Goal: Complete application form: Complete application form

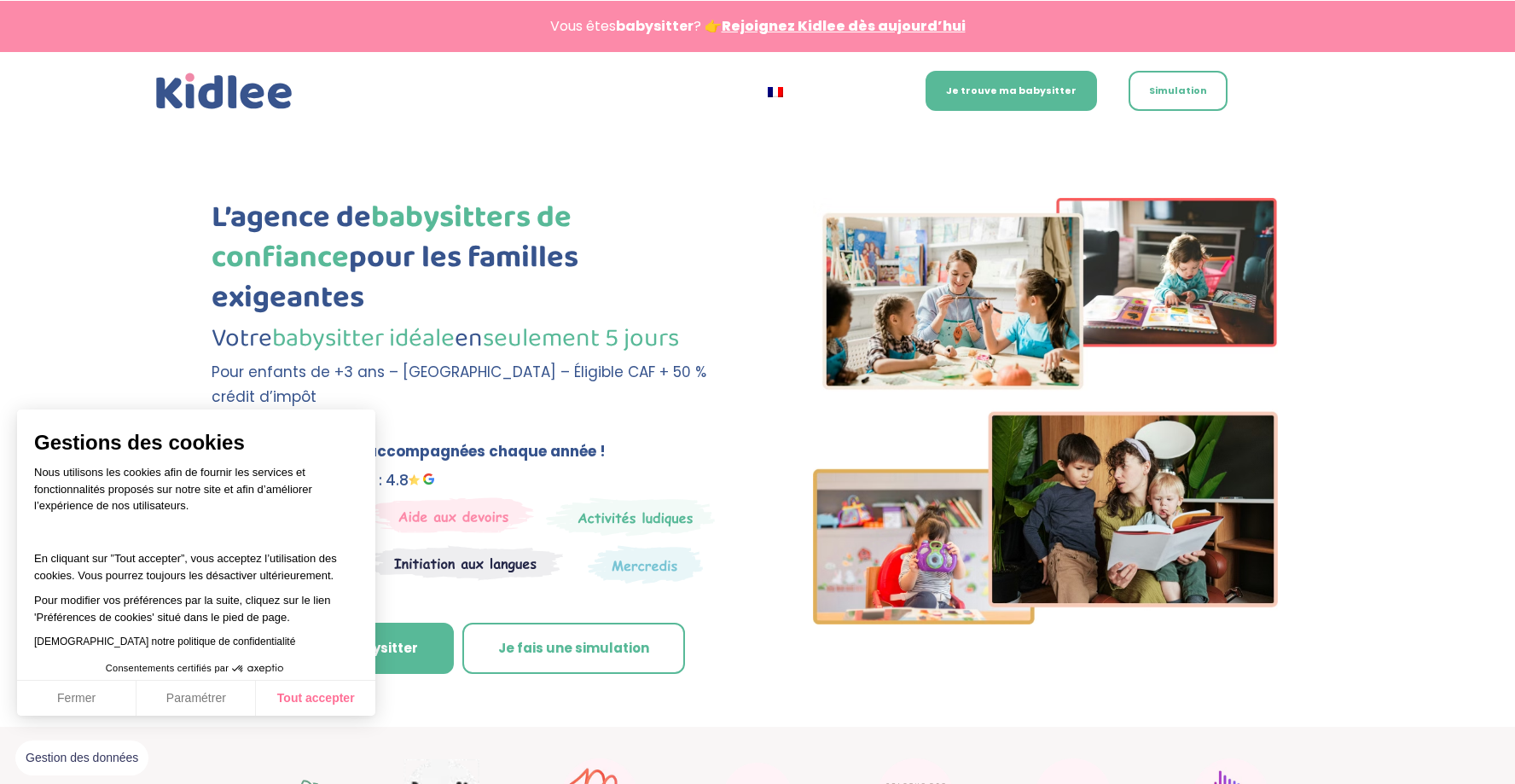
click at [322, 707] on button "Tout accepter" at bounding box center [315, 698] width 120 height 36
checkbox input "true"
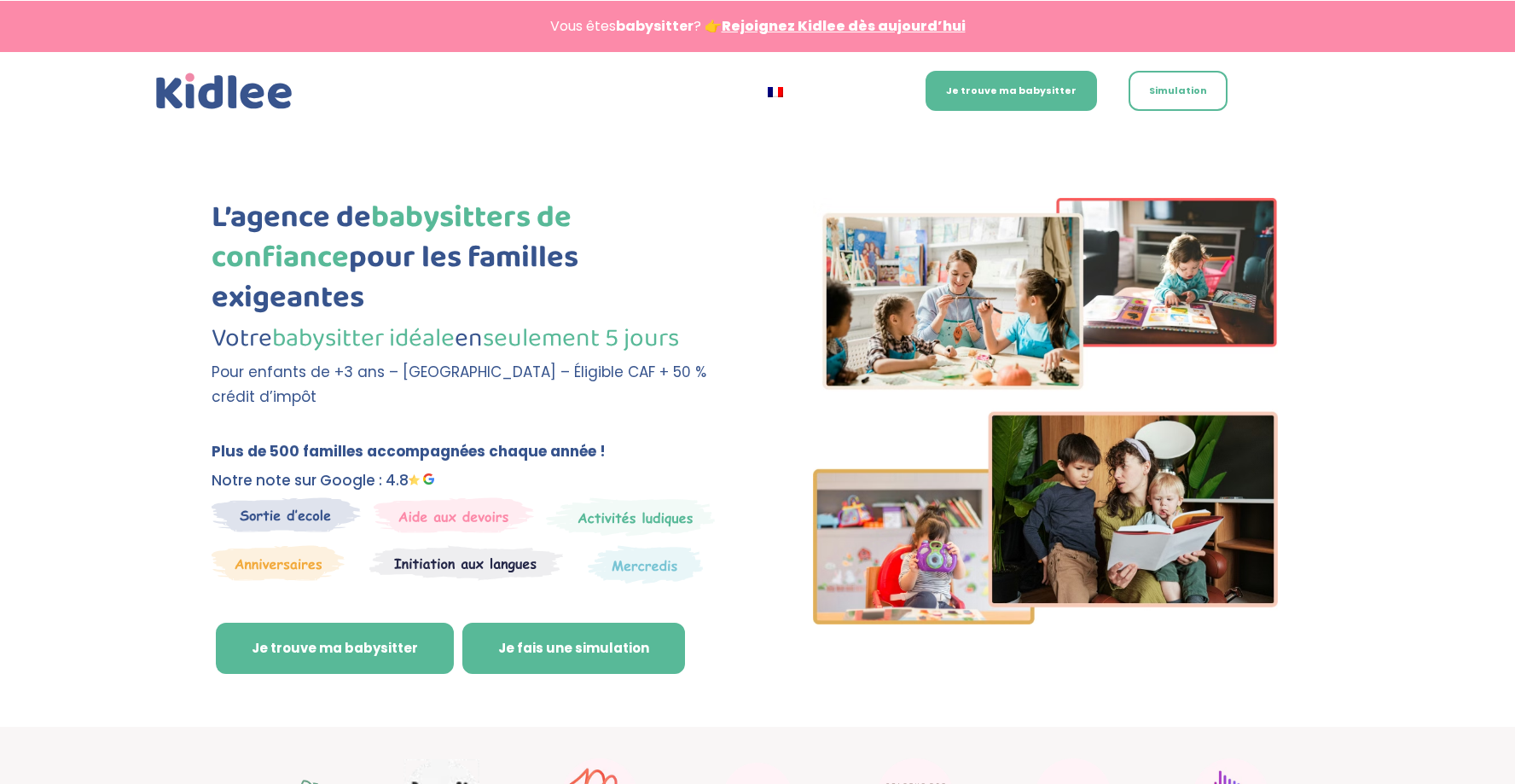
click at [541, 622] on link "Je fais une simulation" at bounding box center [574, 648] width 223 height 51
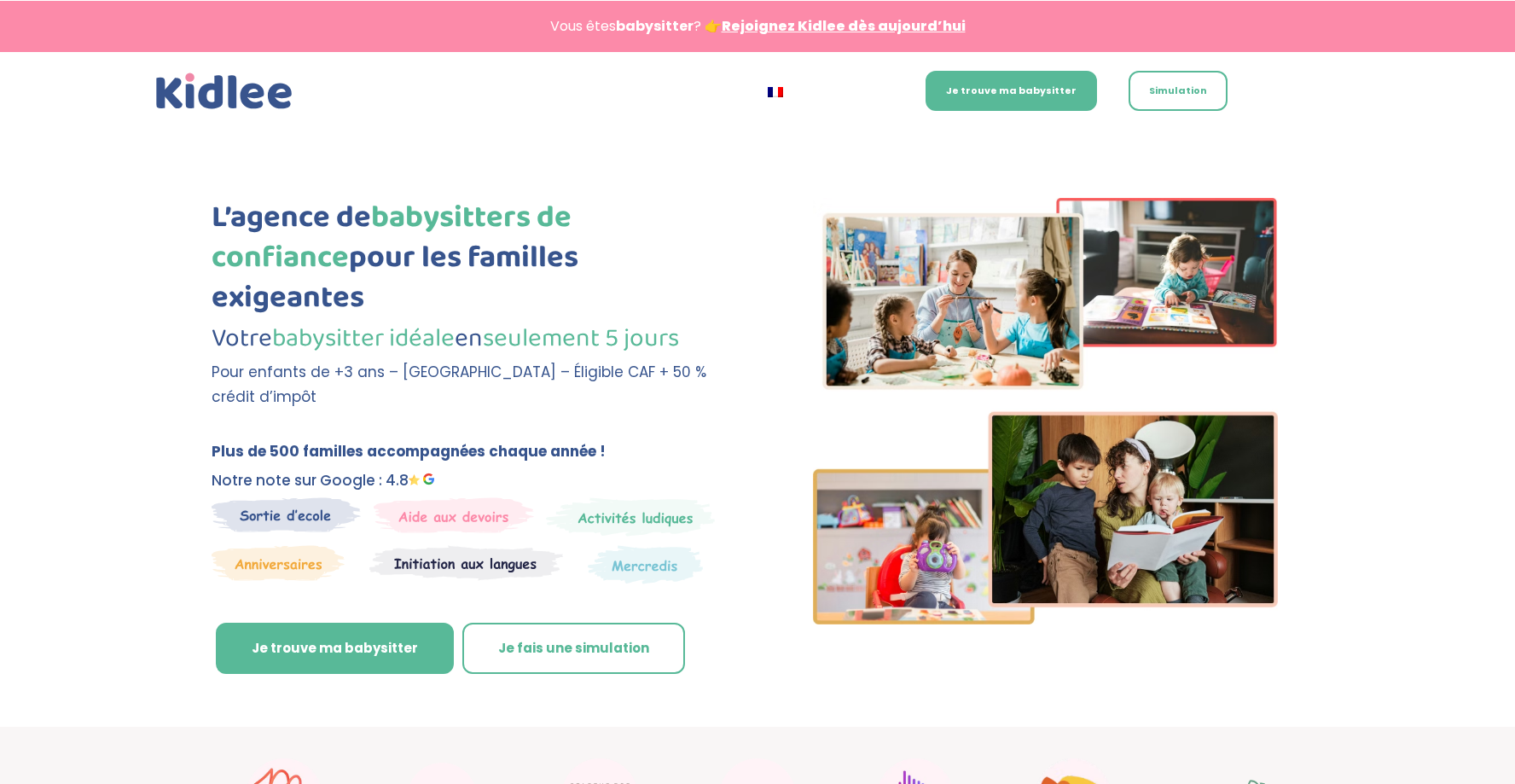
click at [810, 20] on link "Rejoignez Kidlee dès aujourd’hui" at bounding box center [843, 26] width 244 height 19
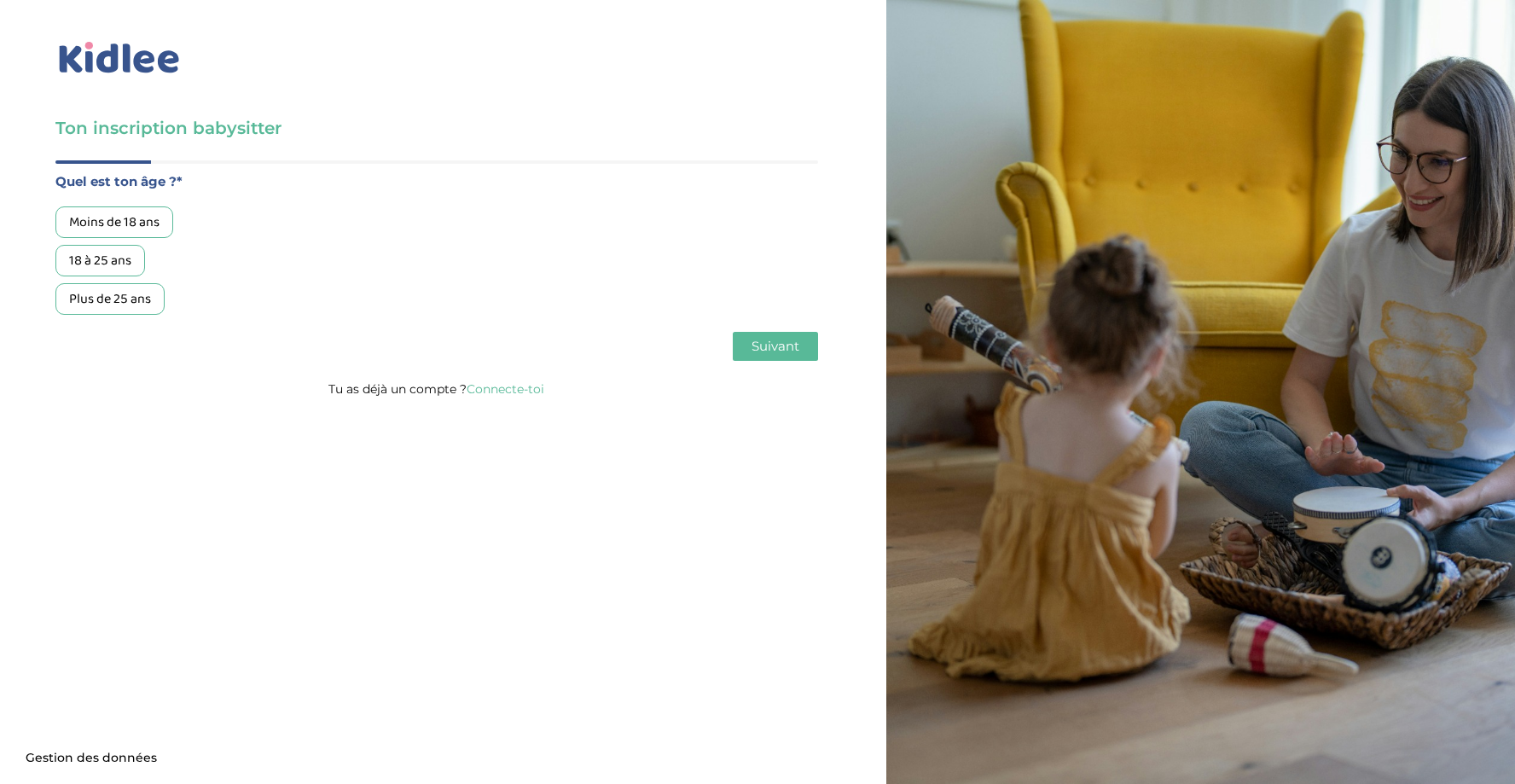
click at [120, 257] on div "18 à 25 ans" at bounding box center [101, 260] width 90 height 32
click at [772, 350] on span "Suivant" at bounding box center [775, 346] width 48 height 16
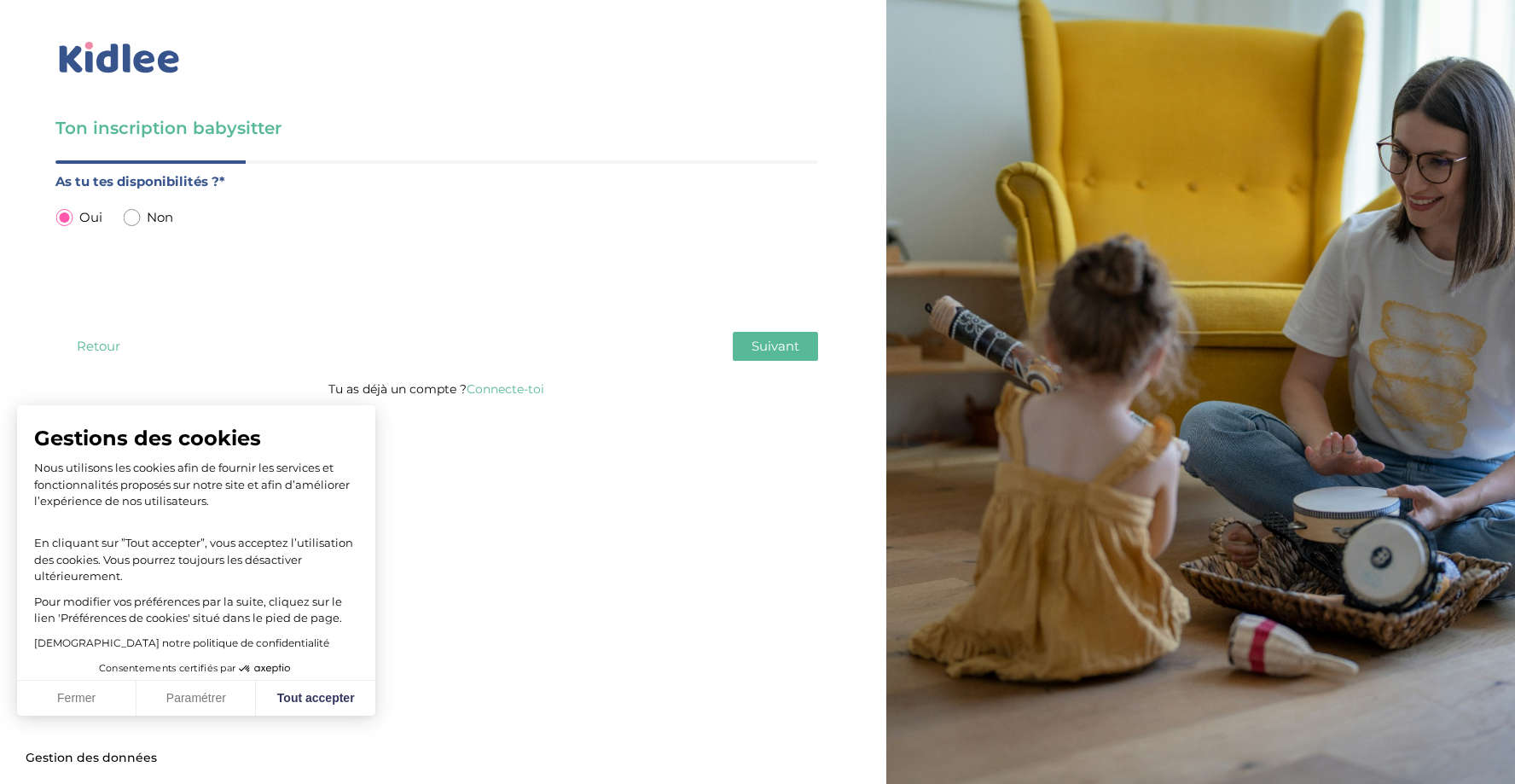
click at [759, 354] on span "Suivant" at bounding box center [775, 346] width 48 height 16
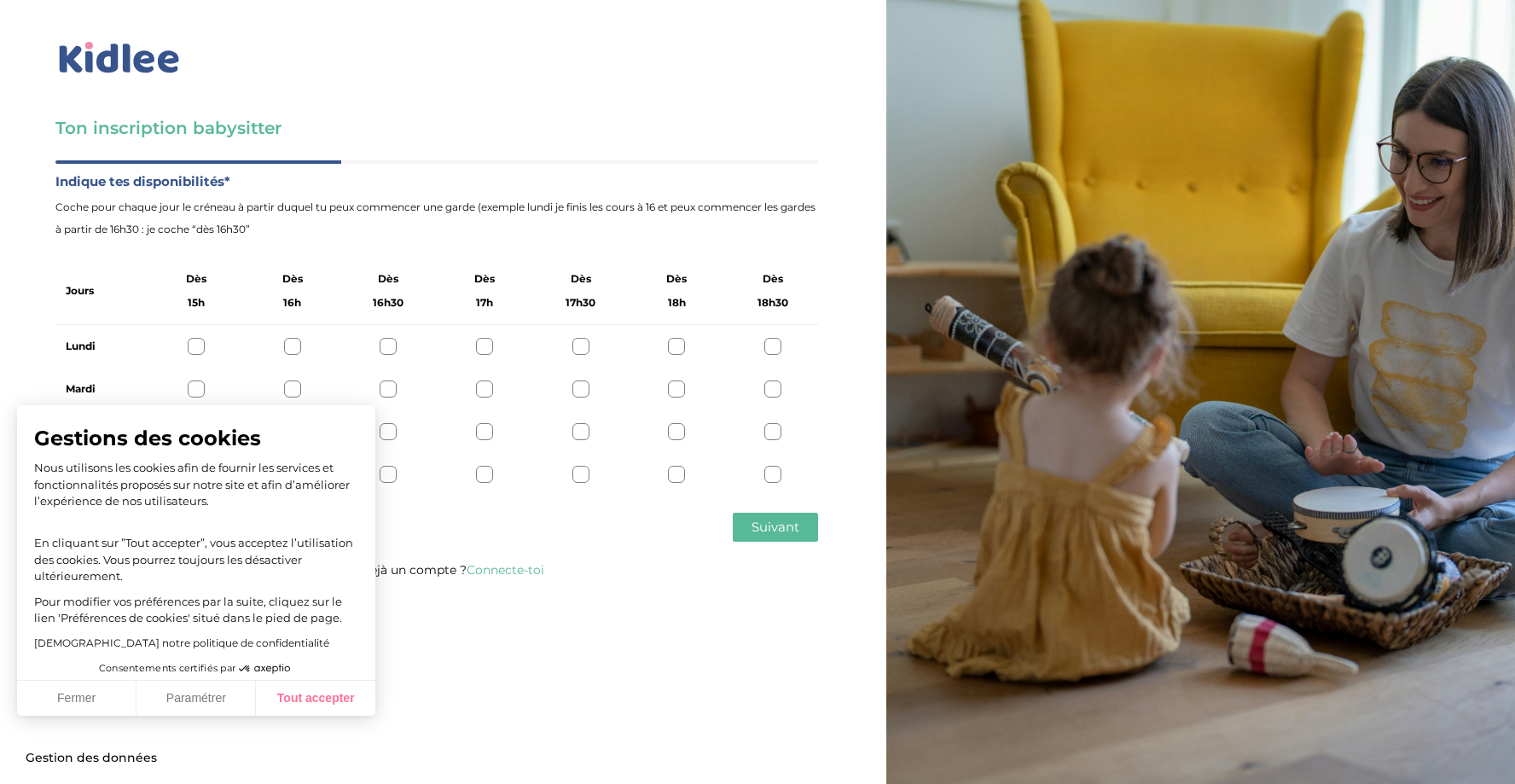
click at [304, 703] on button "Tout accepter" at bounding box center [315, 698] width 120 height 36
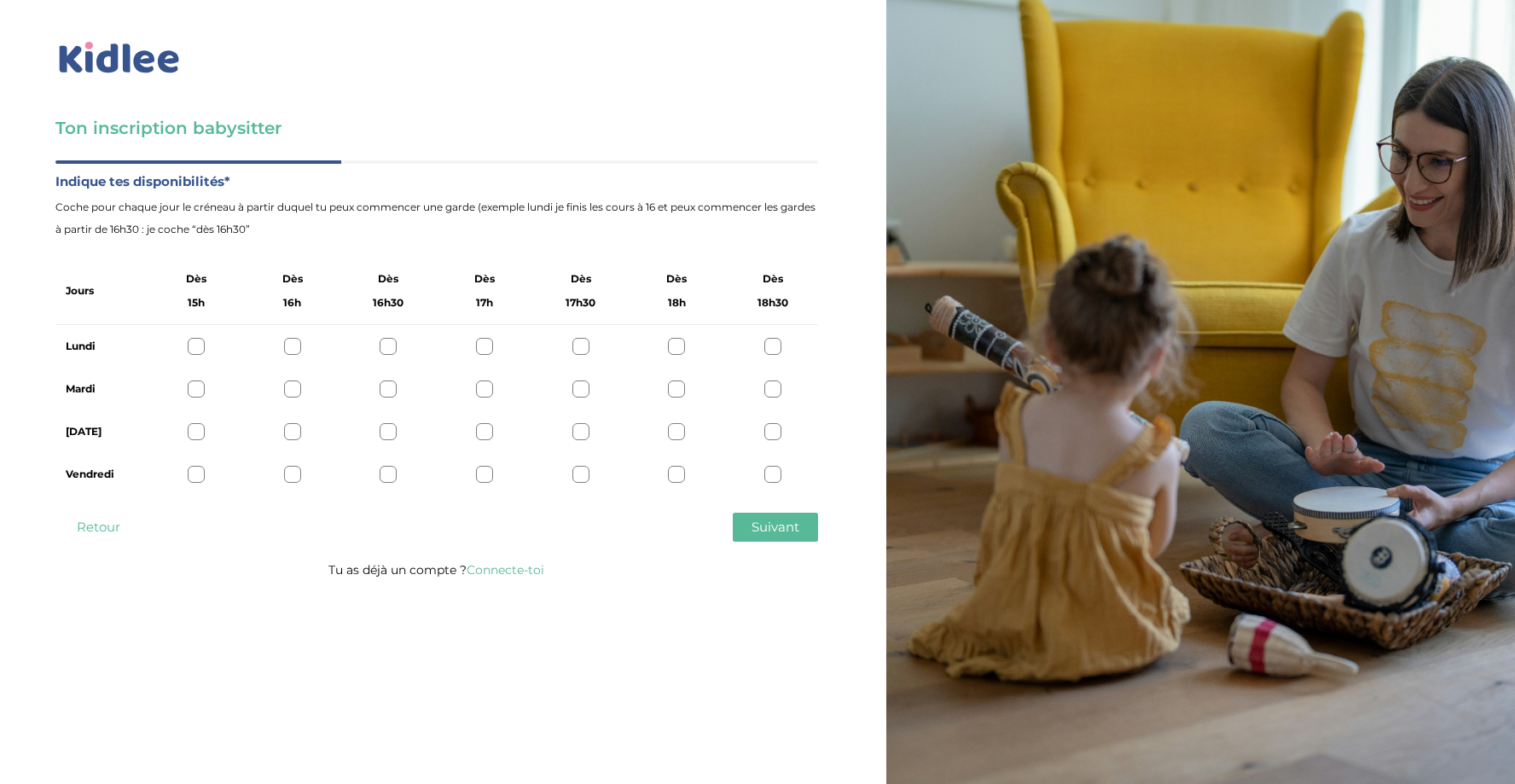
click at [676, 351] on div at bounding box center [677, 346] width 17 height 17
click at [673, 388] on div at bounding box center [677, 388] width 17 height 17
click at [673, 425] on div at bounding box center [677, 431] width 17 height 17
click at [673, 467] on div at bounding box center [677, 473] width 17 height 17
click at [196, 429] on div at bounding box center [196, 431] width 17 height 17
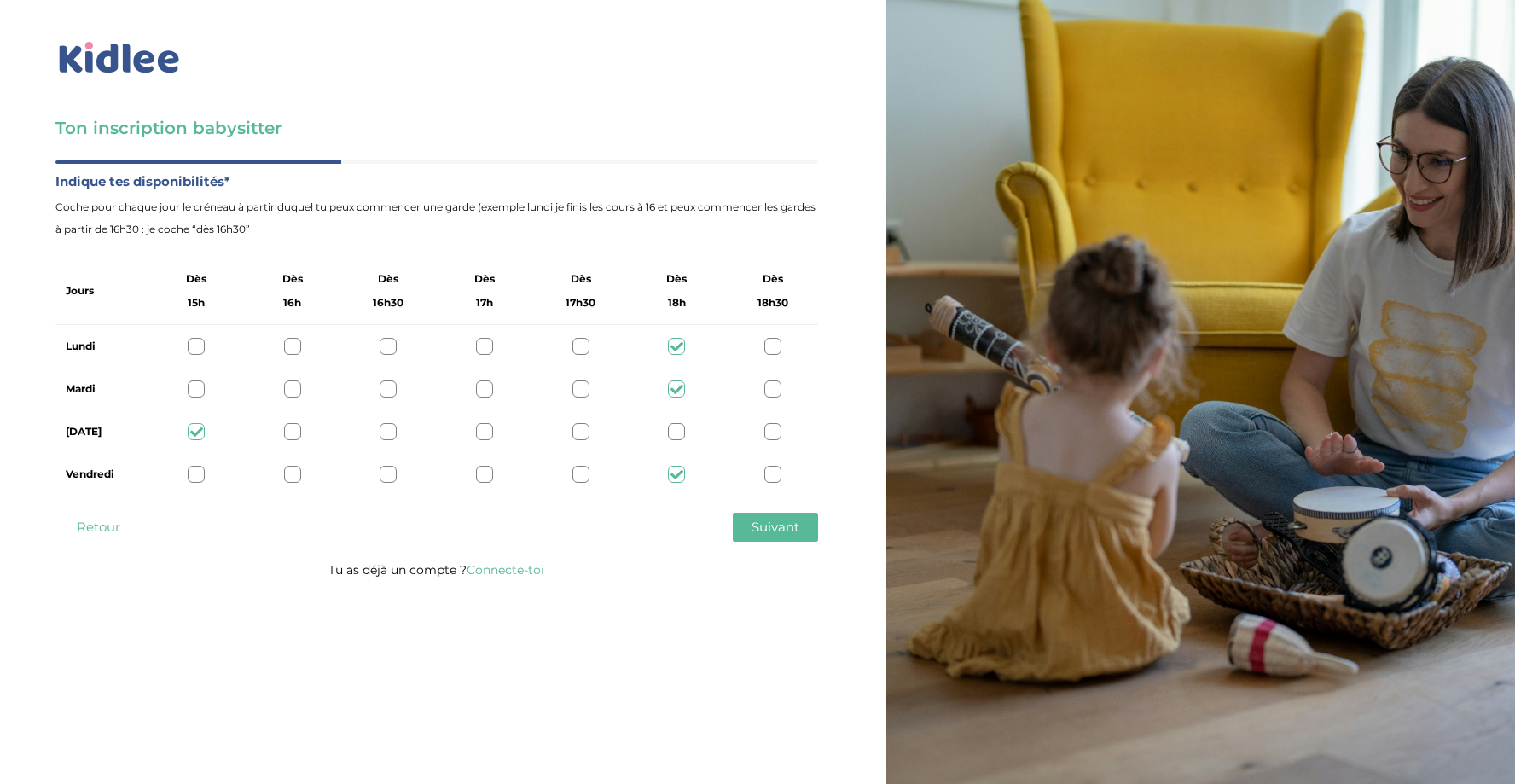
click at [291, 429] on div at bounding box center [293, 431] width 17 height 17
click at [386, 435] on div at bounding box center [388, 431] width 17 height 17
click at [208, 434] on div "Jeudi" at bounding box center [437, 431] width 763 height 43
click at [194, 434] on div at bounding box center [196, 431] width 17 height 17
click at [768, 520] on span "Suivant" at bounding box center [775, 526] width 48 height 16
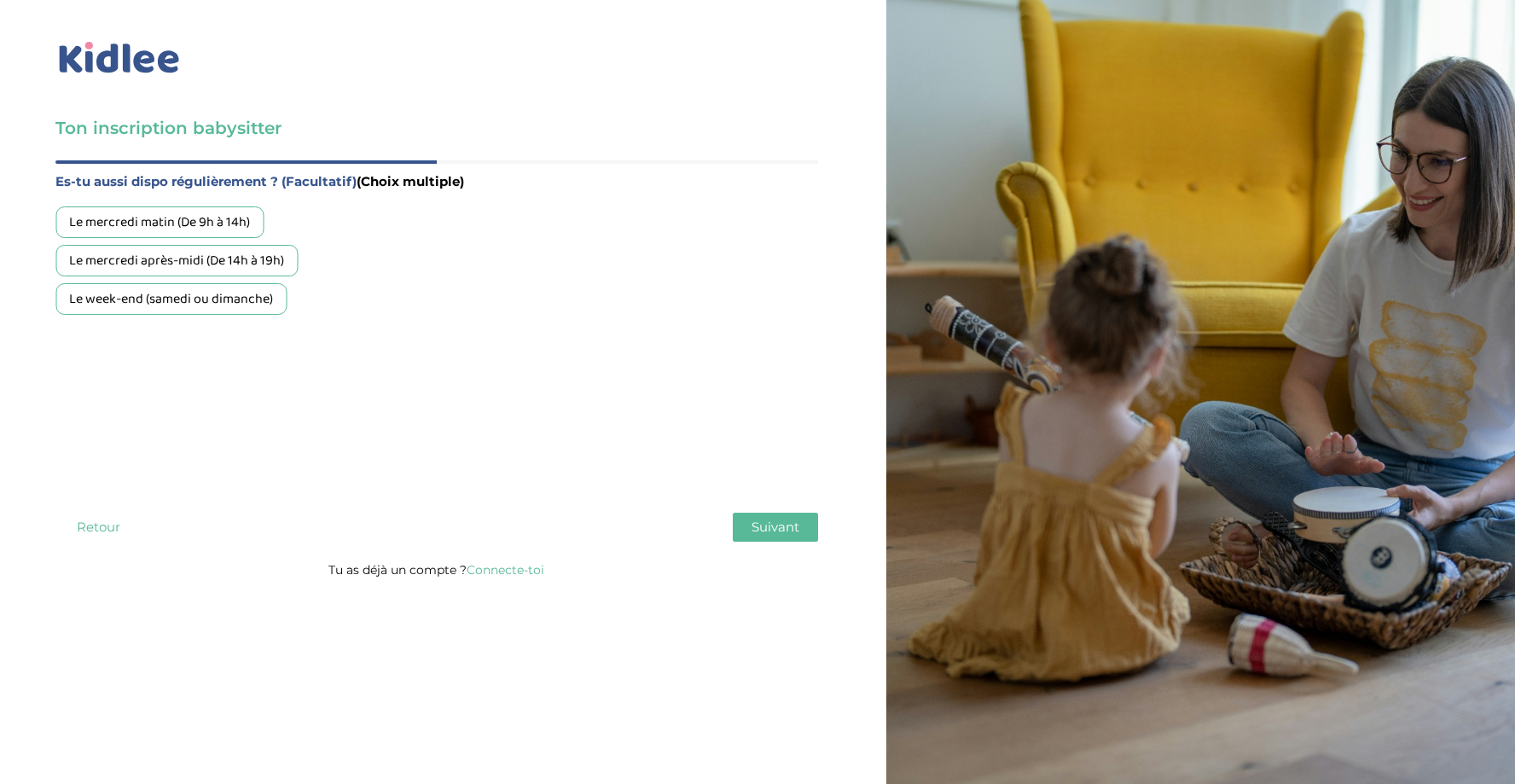
click at [204, 301] on div "Le week-end (samedi ou dimanche)" at bounding box center [171, 299] width 231 height 32
click at [767, 523] on span "Suivant" at bounding box center [775, 526] width 48 height 16
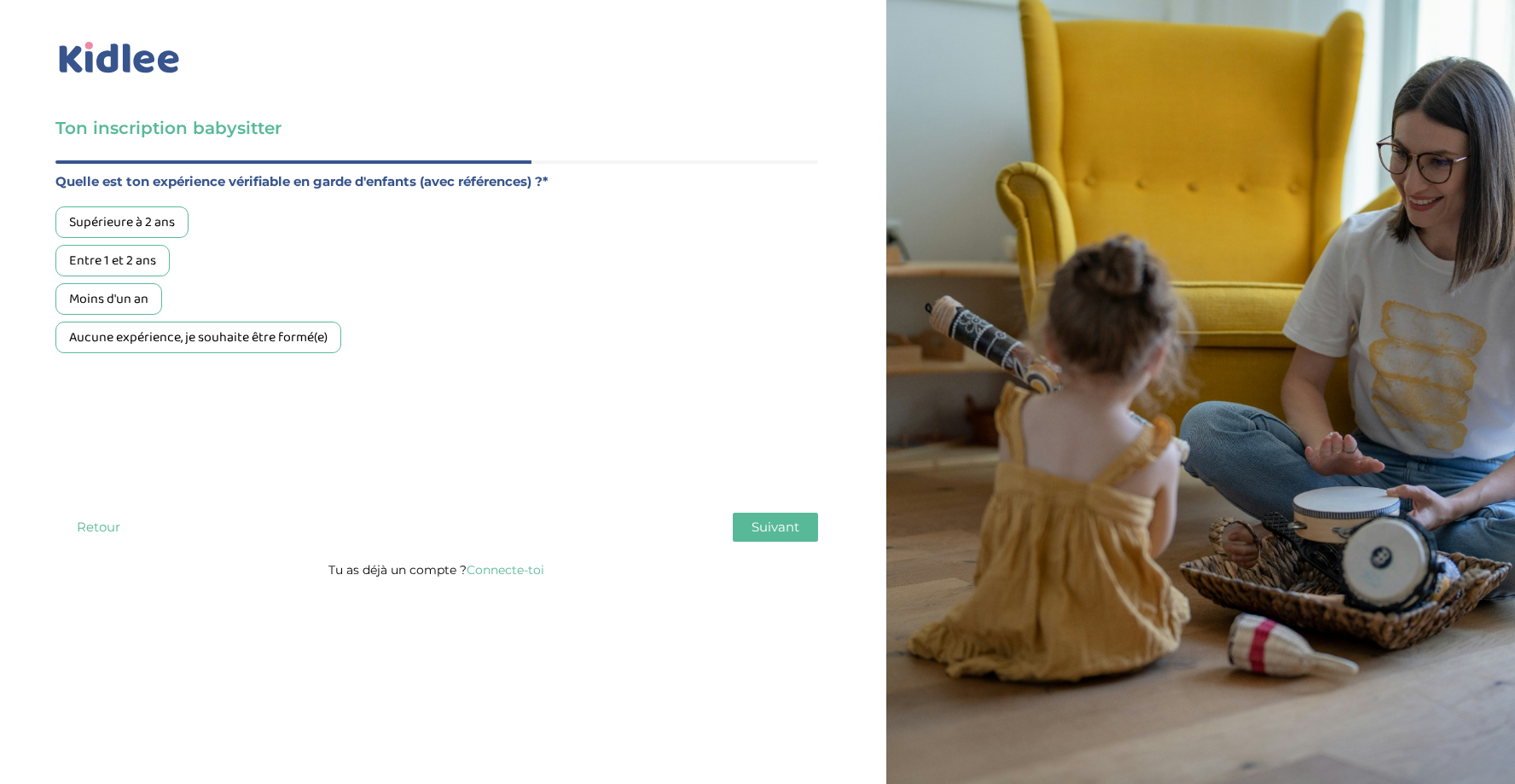
click at [129, 305] on div "Moins d'un an" at bounding box center [109, 299] width 107 height 32
click at [772, 524] on span "Suivant" at bounding box center [775, 526] width 48 height 16
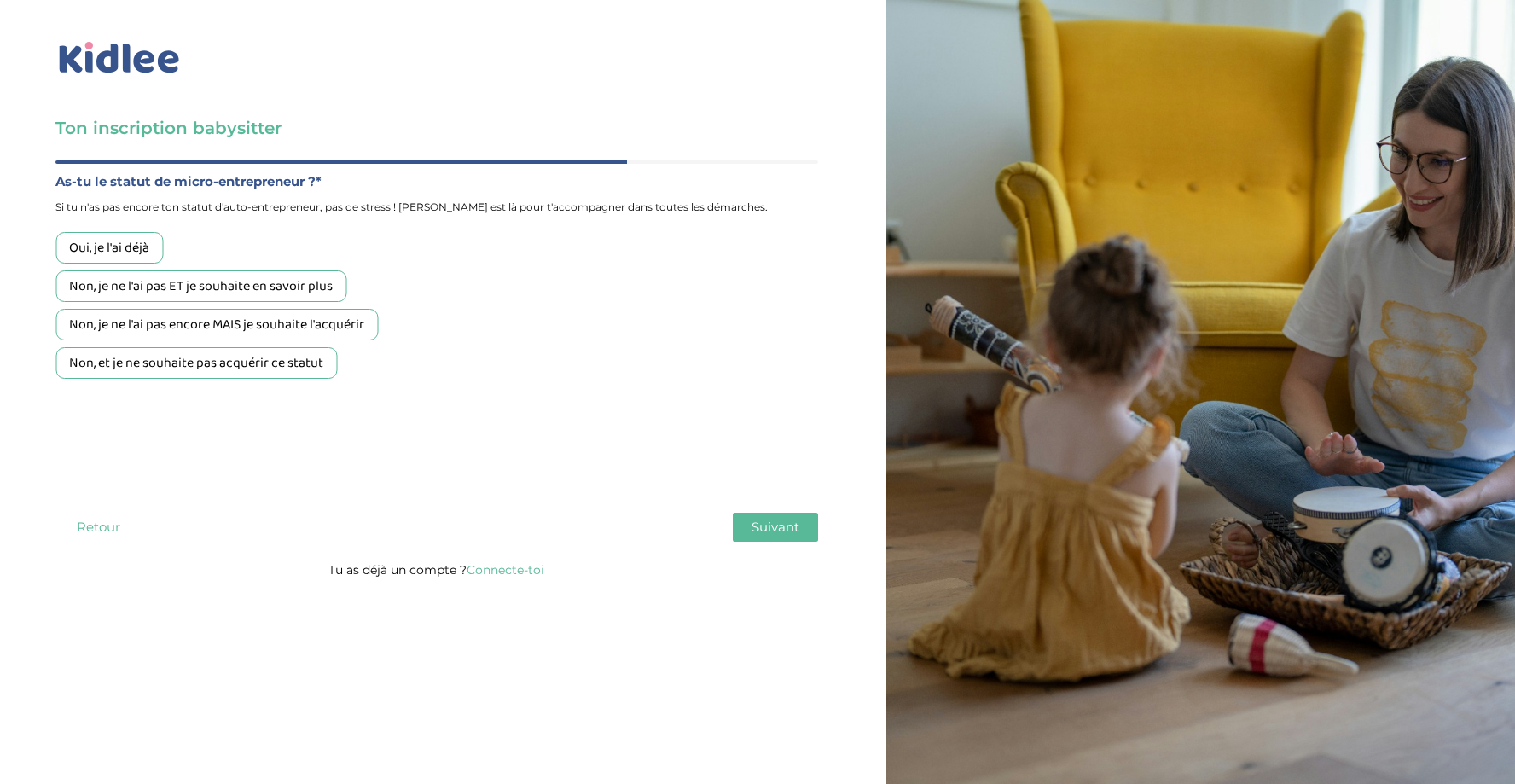
click at [308, 288] on div "Non, je ne l'ai pas ET je souhaite en savoir plus" at bounding box center [201, 286] width 291 height 32
click at [766, 527] on span "Suivant" at bounding box center [775, 526] width 48 height 16
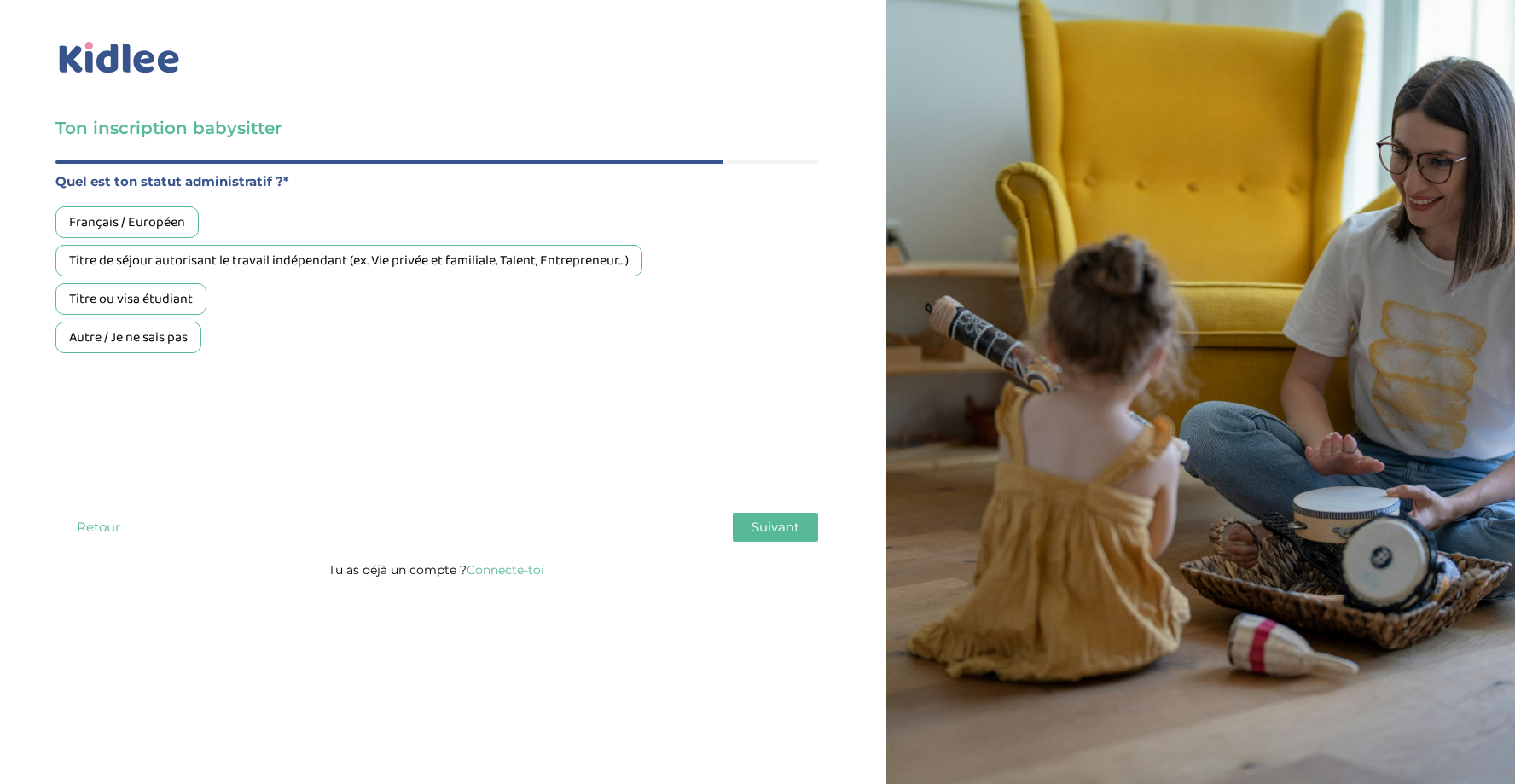
click at [150, 215] on div "Français / Européen" at bounding box center [127, 222] width 144 height 32
click at [767, 517] on button "Suivant" at bounding box center [775, 527] width 85 height 29
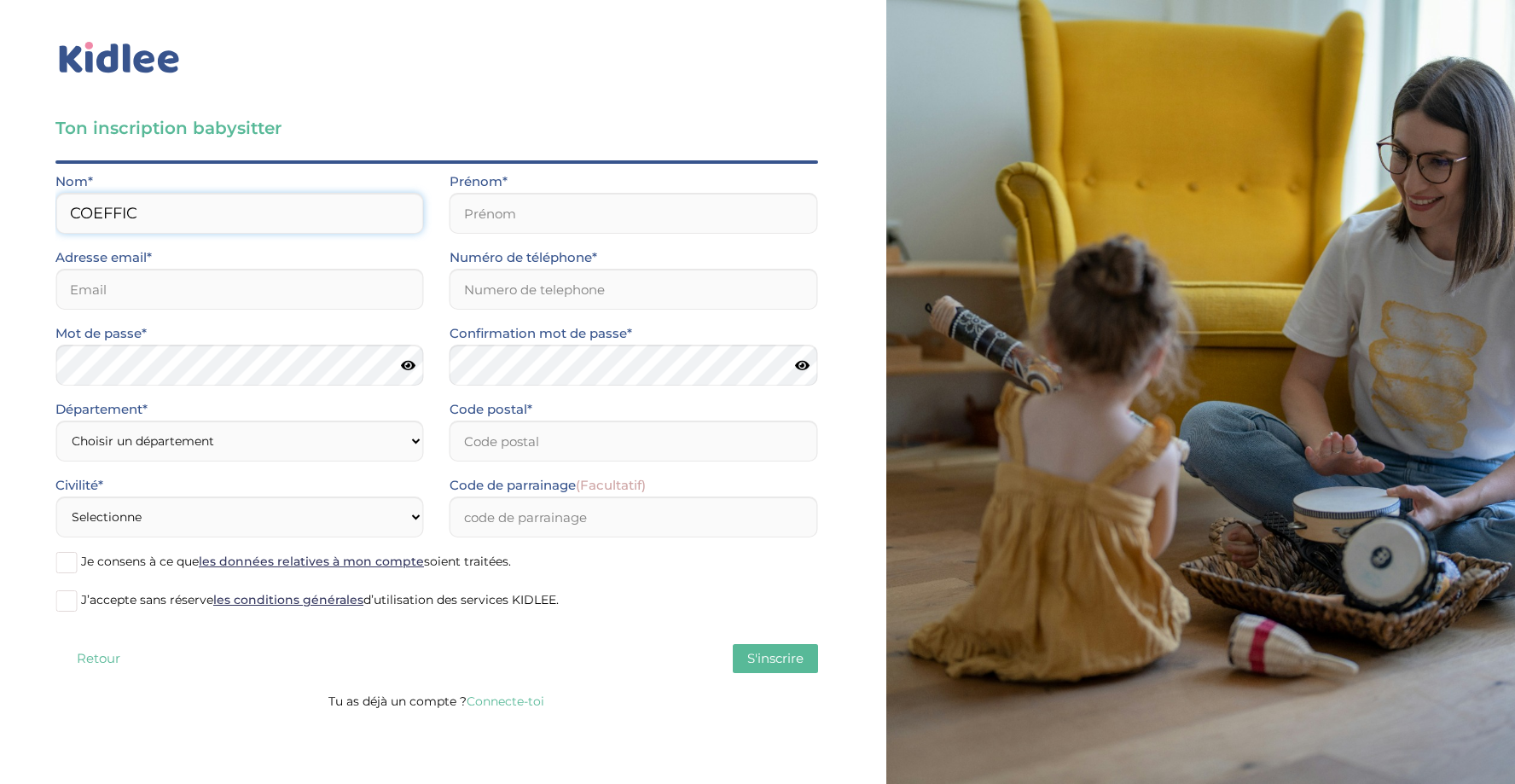
type input "COEFFIC"
type input "ANAELLE"
type input "anaelle.coeffic@etu.univ-grenoble-alpes.fr"
type input "0769231938"
click at [802, 368] on icon at bounding box center [803, 366] width 15 height 13
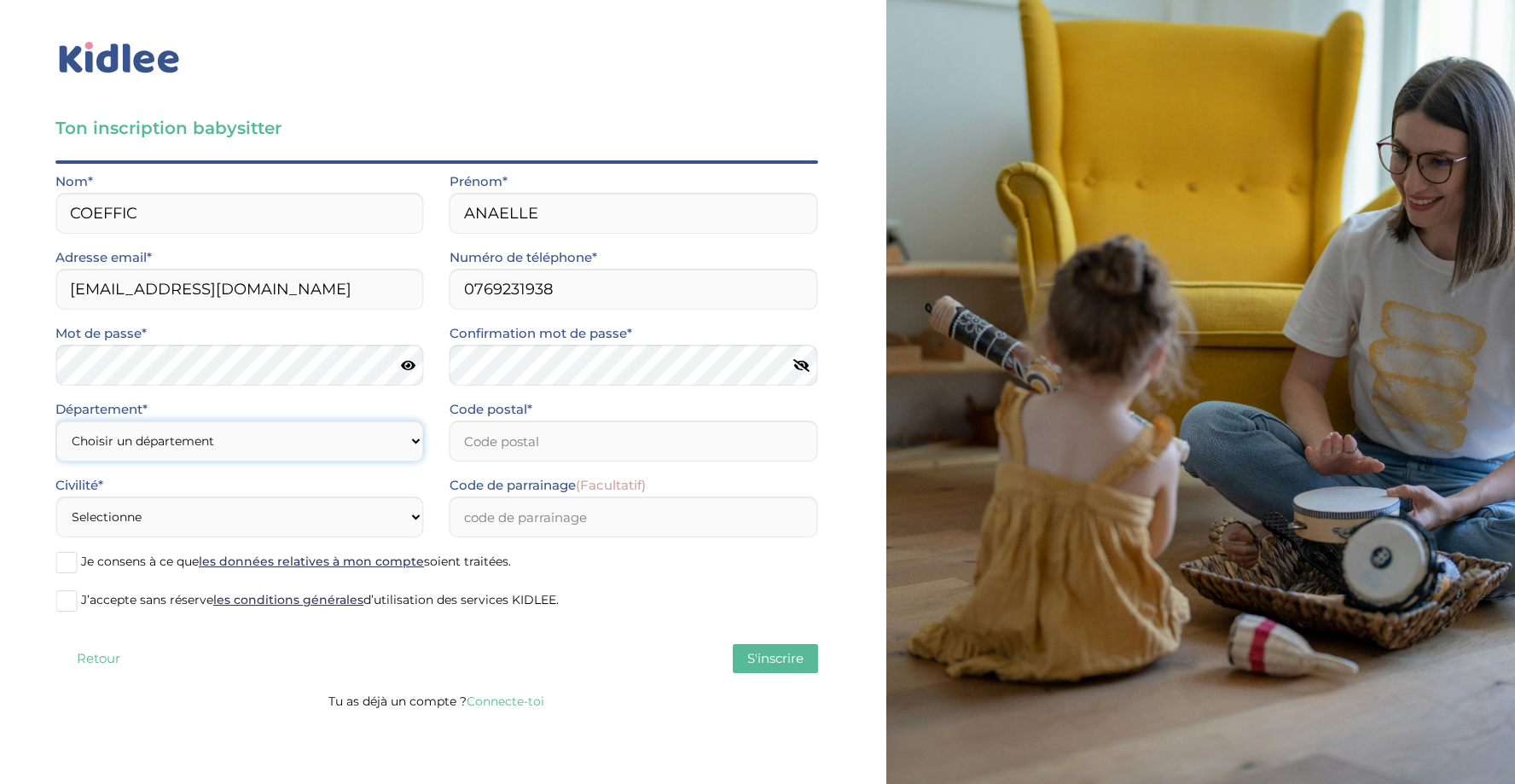
select select "0"
click at [521, 443] on input "Code postal*" at bounding box center [634, 440] width 368 height 41
type input "38000"
select select "1"
click at [530, 536] on input "Code de parrainage (Facultatif)" at bounding box center [634, 516] width 368 height 41
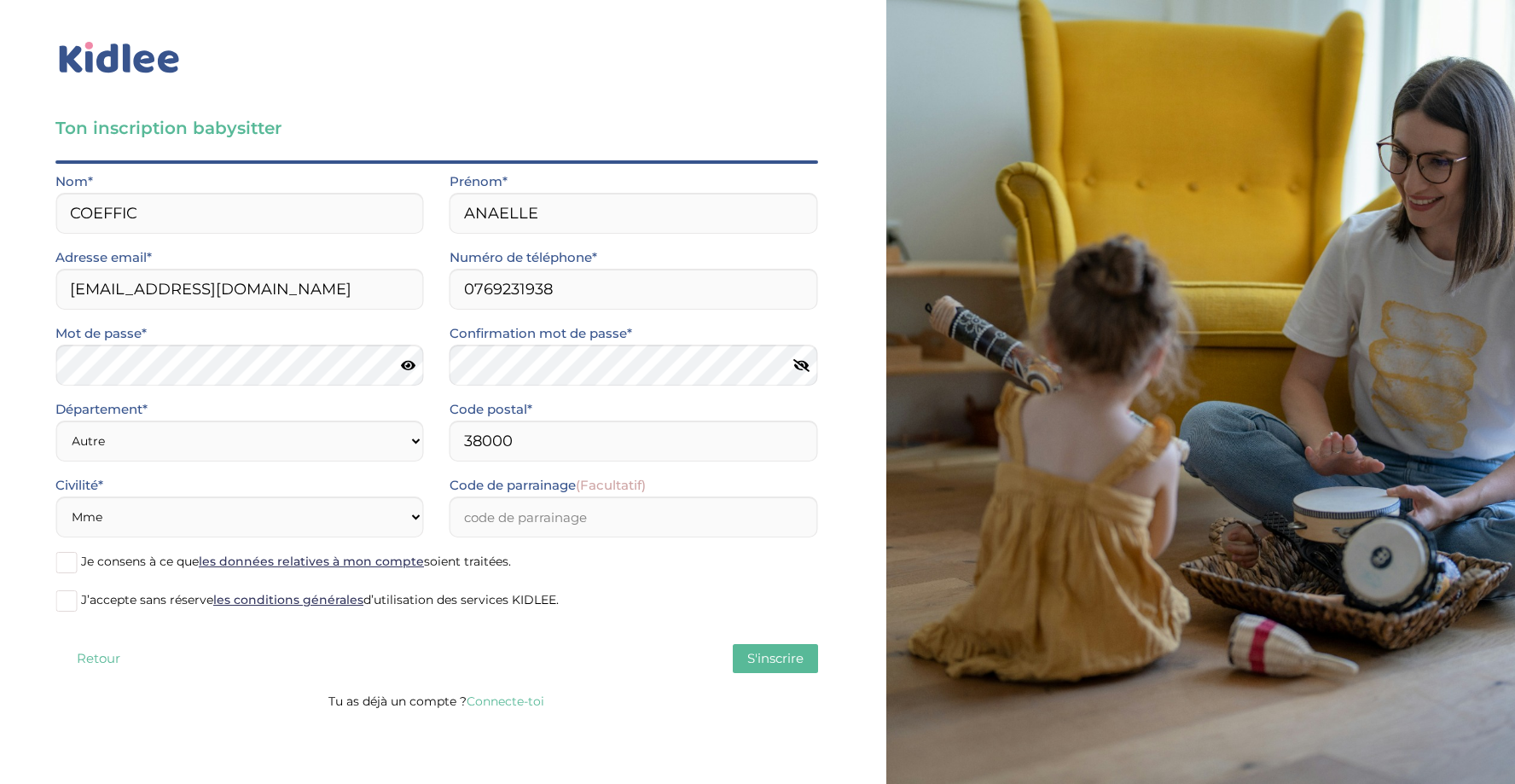
click at [81, 568] on span "Je consens à ce que les données relatives à mon compte soient traitées." at bounding box center [296, 561] width 430 height 16
click at [0, 0] on input "Je consens à ce que les données relatives à mon compte soient traitées." at bounding box center [0, 0] width 0 height 0
click at [70, 604] on span at bounding box center [66, 600] width 21 height 21
click at [0, 0] on input "J’accepte sans réserve les conditions générales d’utilisation des services KIDL…" at bounding box center [0, 0] width 0 height 0
click at [782, 660] on span "S'inscrire" at bounding box center [775, 658] width 57 height 16
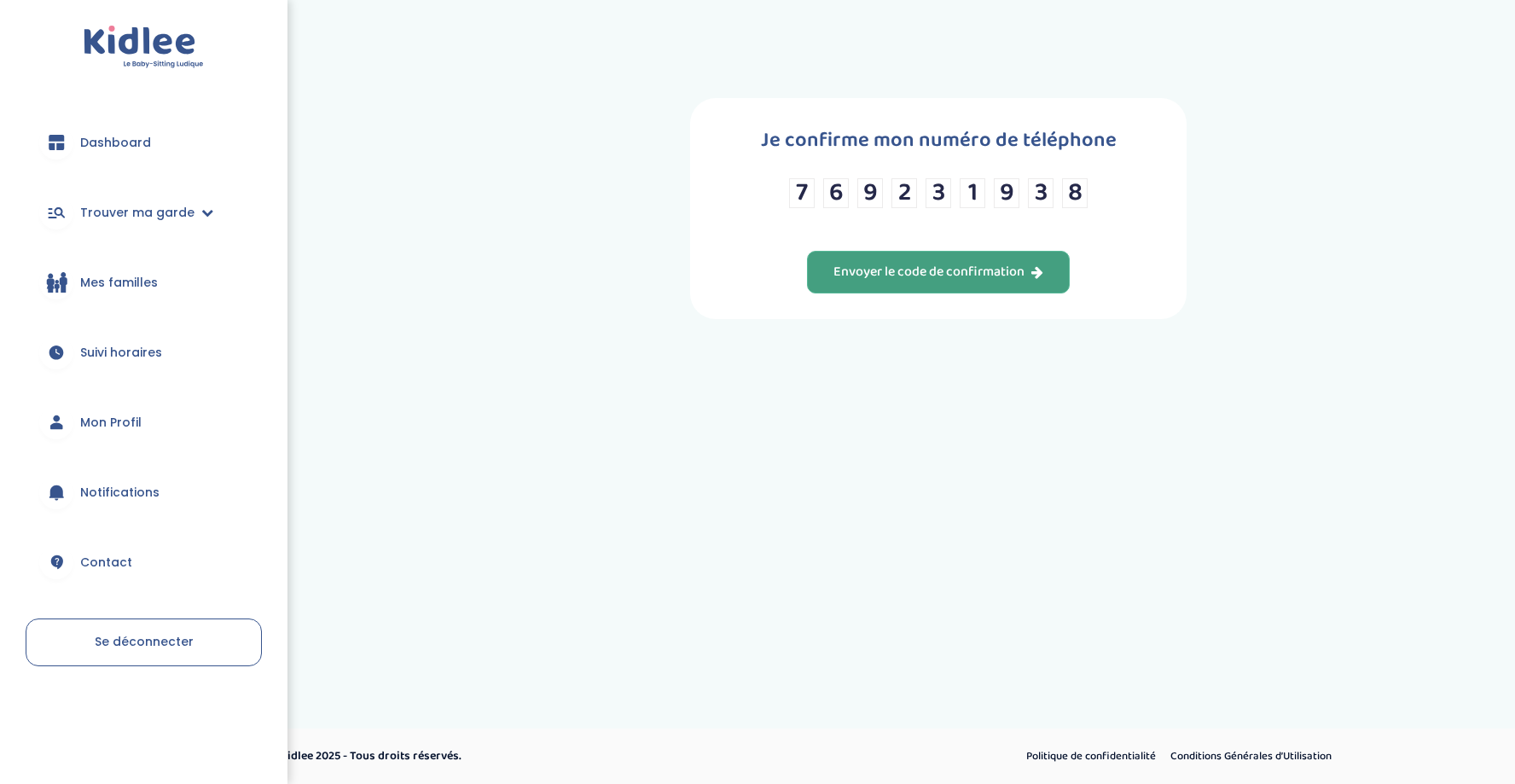
click at [882, 281] on div "Envoyer le code de confirmation" at bounding box center [939, 271] width 210 height 19
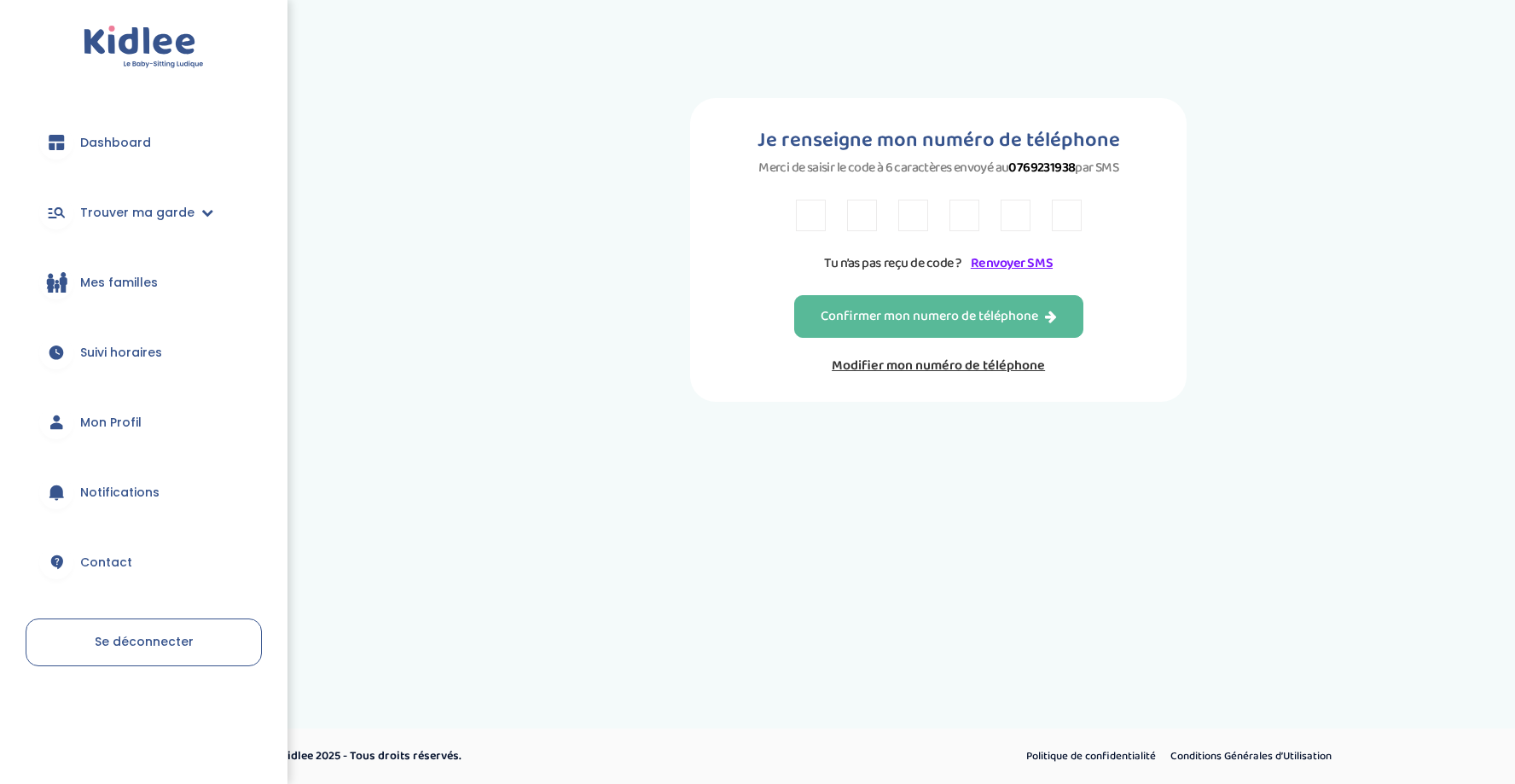
click at [815, 231] on input "text" at bounding box center [811, 215] width 30 height 32
type input "T"
type input "Z"
type input "N"
type input "3"
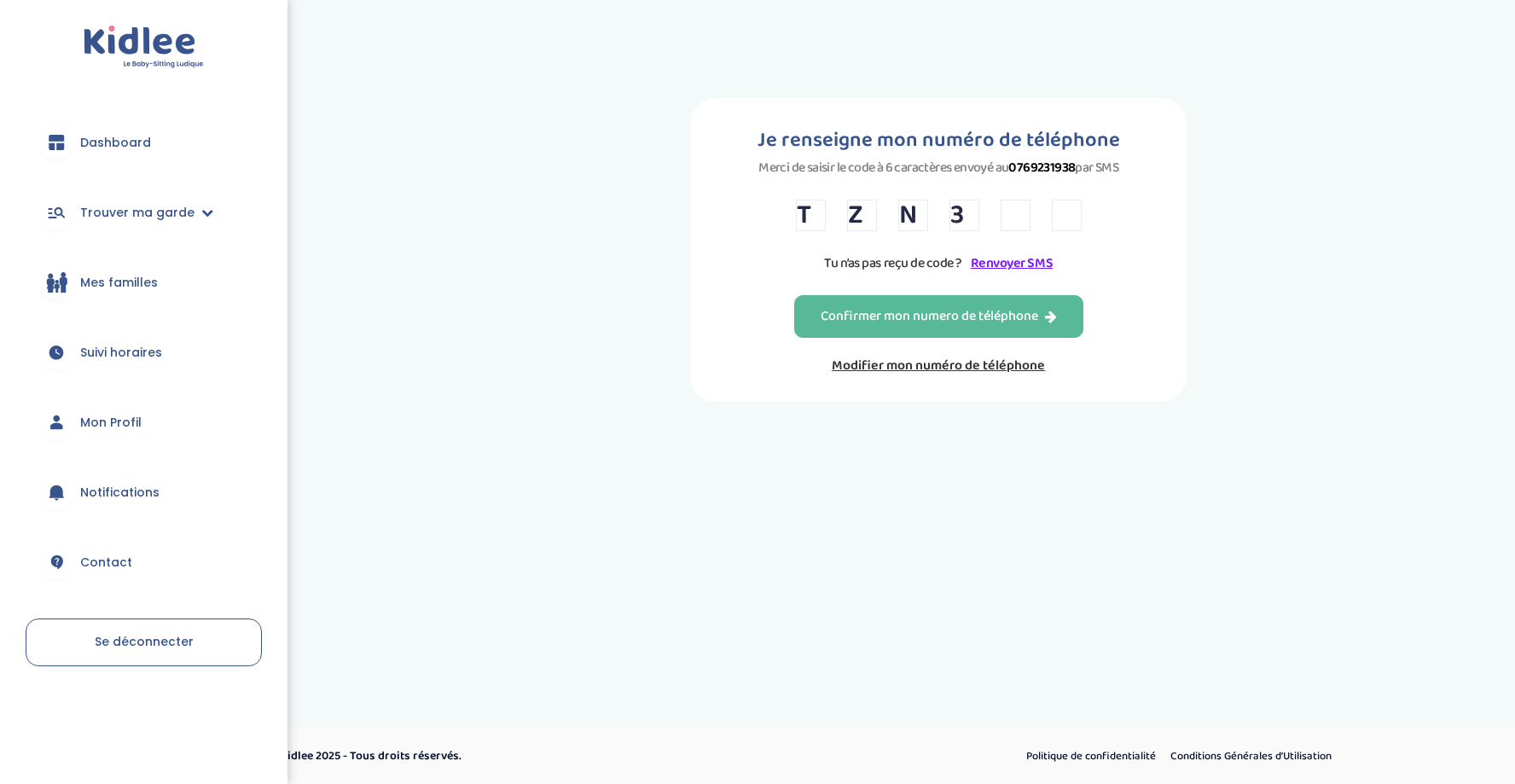
type input "W"
type input "C"
click at [828, 326] on div "Confirmer mon numero de téléphone" at bounding box center [939, 316] width 236 height 19
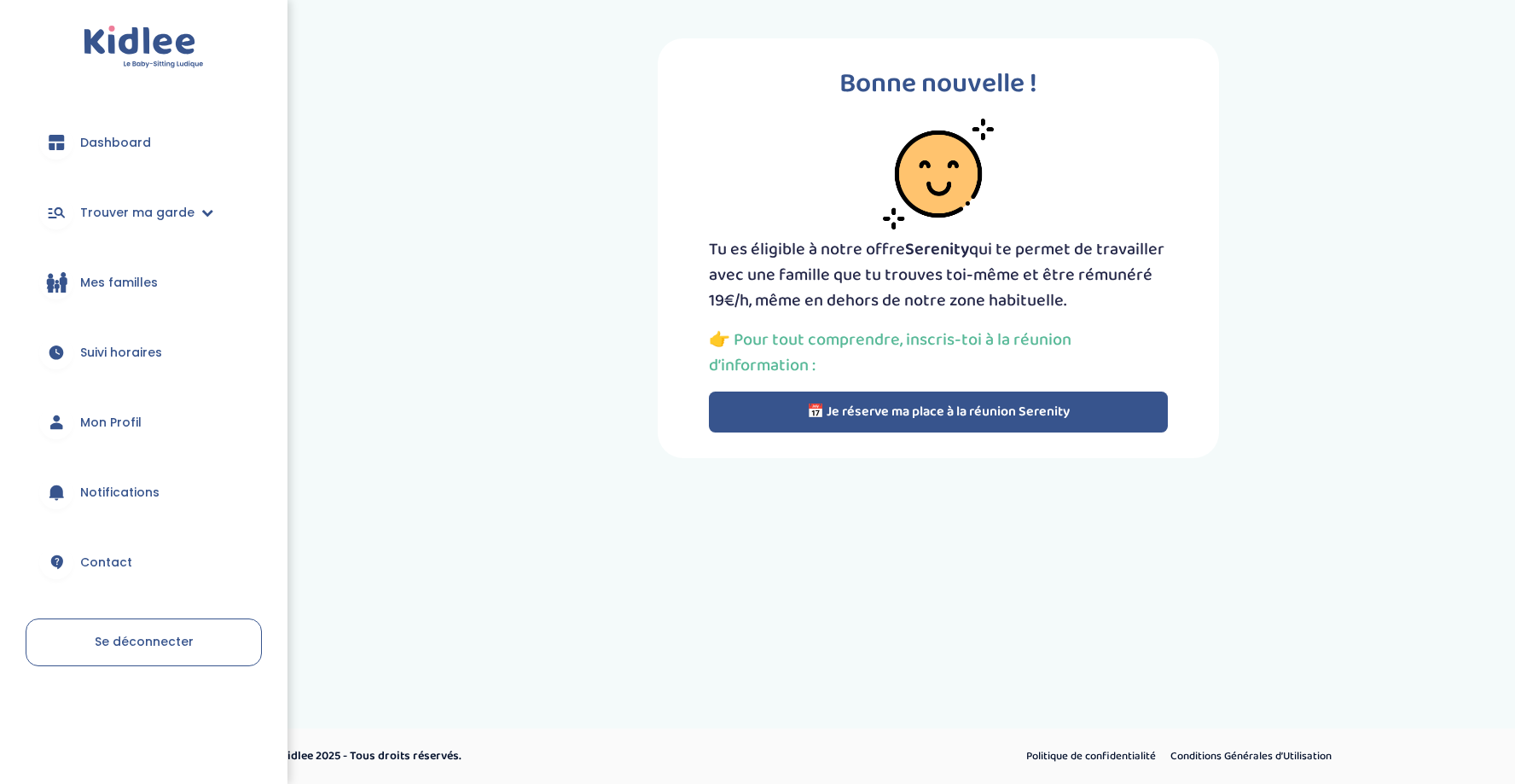
click at [821, 411] on button "📅 Je réserve ma place à la réunion Serenity" at bounding box center [938, 411] width 459 height 41
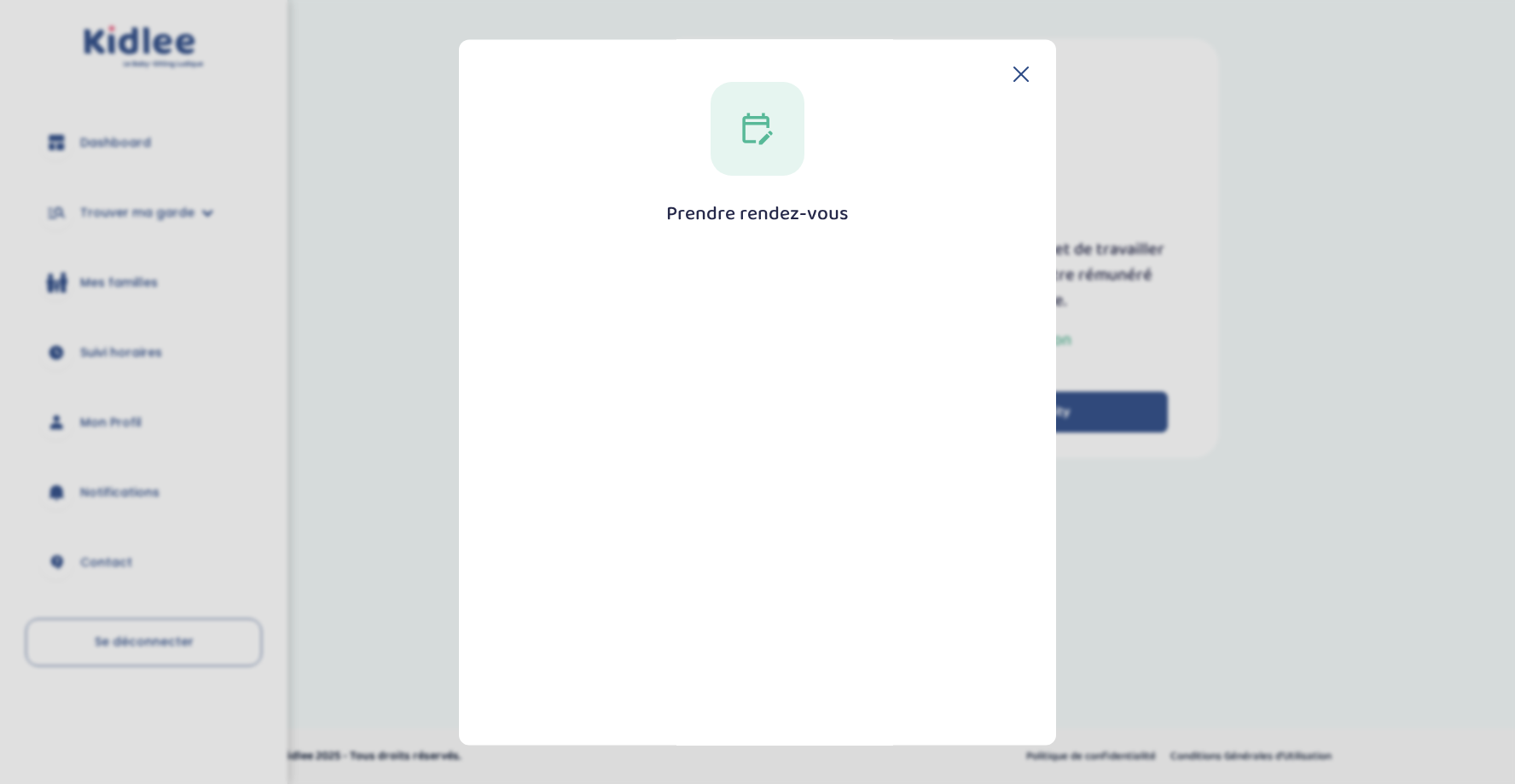
click at [1013, 82] on div "Prendre rendez-vous [GEOGRAPHIC_DATA]" at bounding box center [757, 481] width 542 height 797
click at [1014, 69] on icon at bounding box center [1021, 74] width 16 height 16
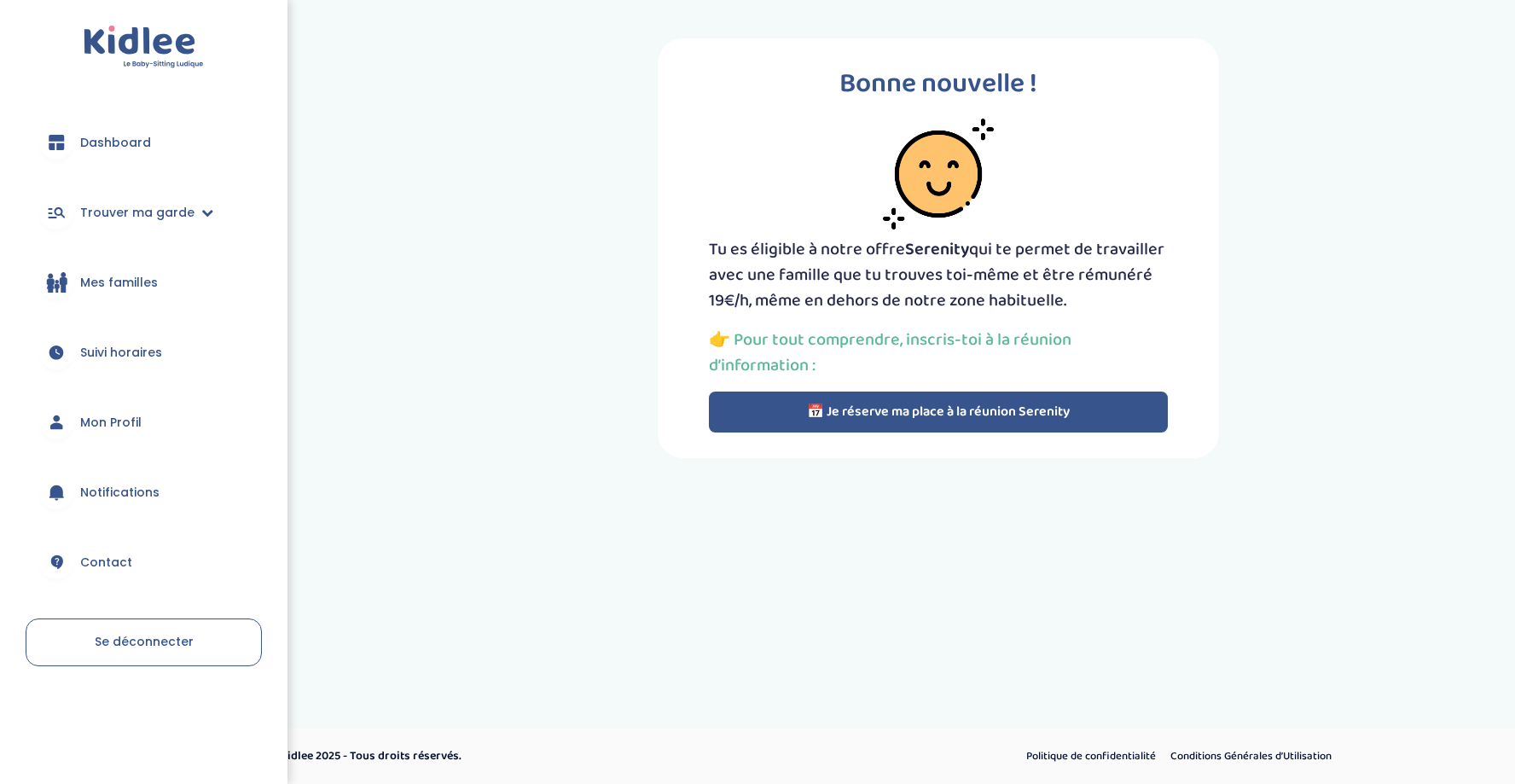
click at [878, 419] on button "📅 Je réserve ma place à la réunion Serenity" at bounding box center [938, 411] width 459 height 41
